Goal: Browse casually: Explore the website without a specific task or goal

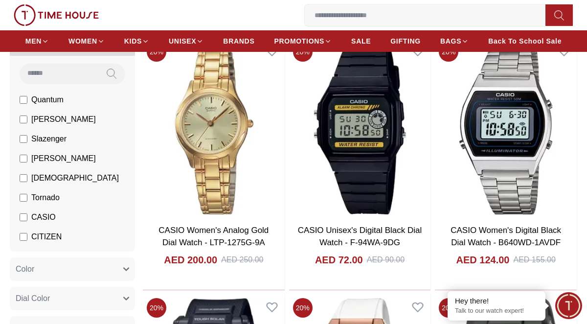
scroll to position [280, 0]
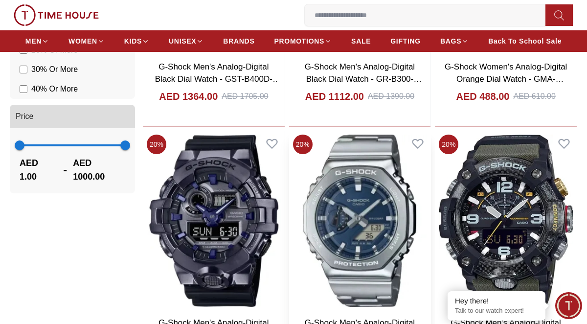
scroll to position [789, 0]
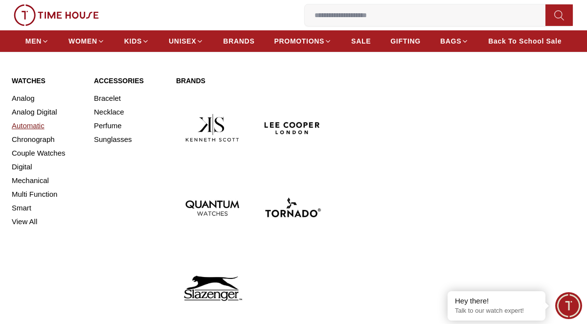
click at [41, 126] on link "Automatic" at bounding box center [47, 126] width 70 height 14
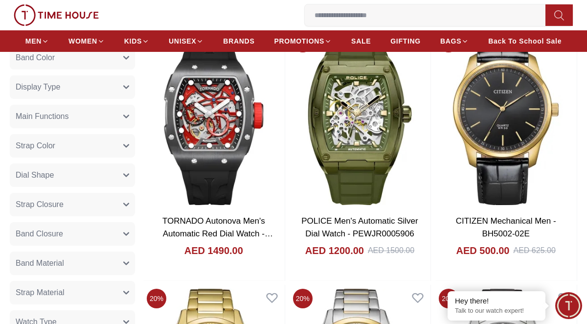
scroll to position [373, 0]
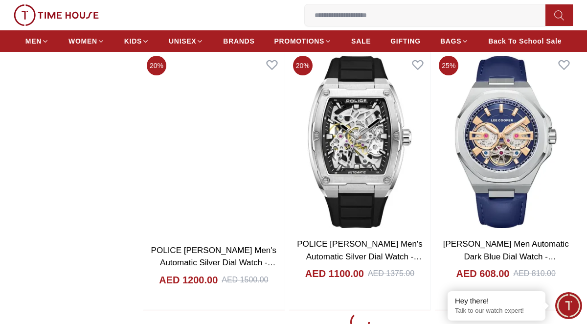
scroll to position [4956, 0]
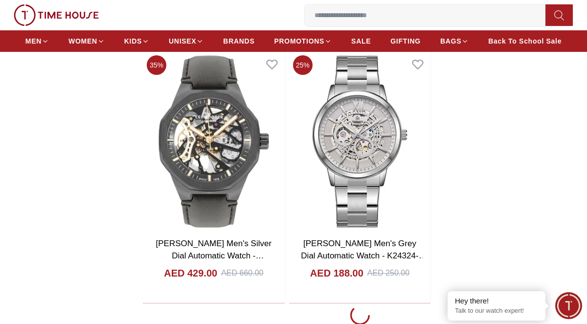
scroll to position [6757, 0]
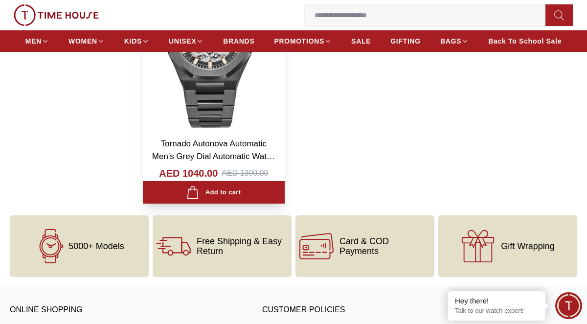
scroll to position [8129, 0]
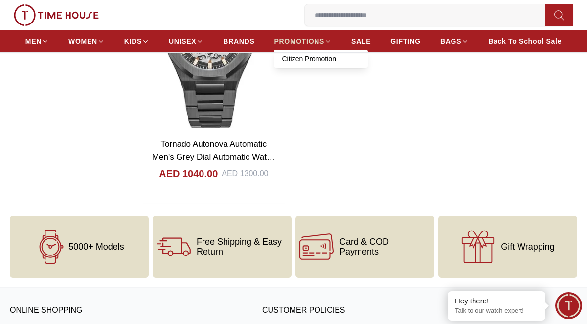
click at [323, 42] on span "PROMOTIONS" at bounding box center [299, 41] width 50 height 10
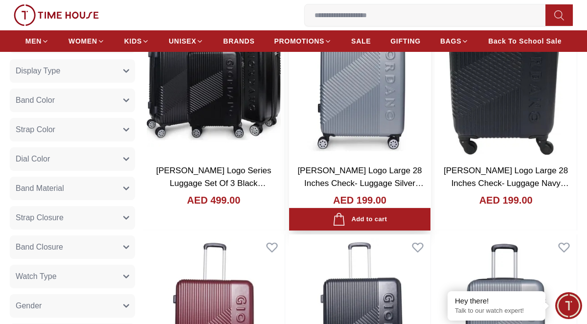
scroll to position [420, 0]
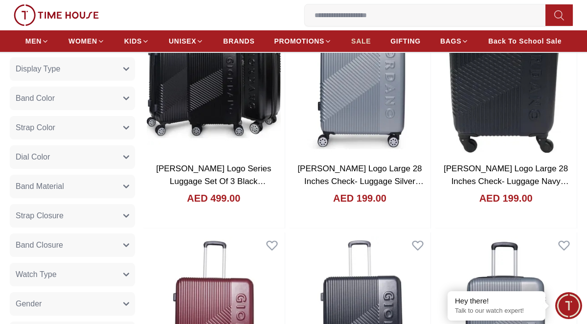
click at [361, 41] on span "SALE" at bounding box center [361, 41] width 20 height 10
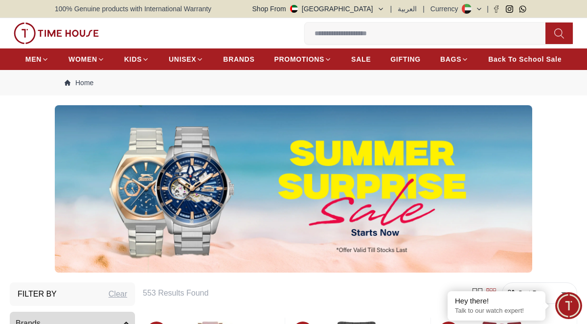
click at [68, 30] on img at bounding box center [56, 34] width 85 height 22
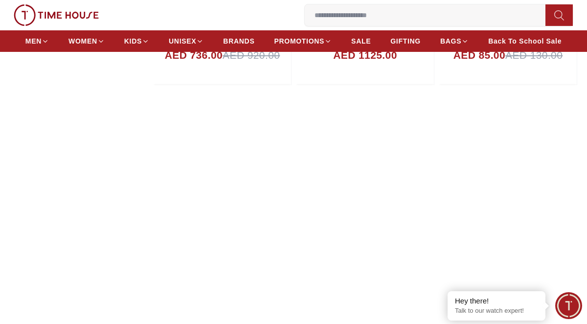
scroll to position [676, 0]
